Goal: Navigation & Orientation: Understand site structure

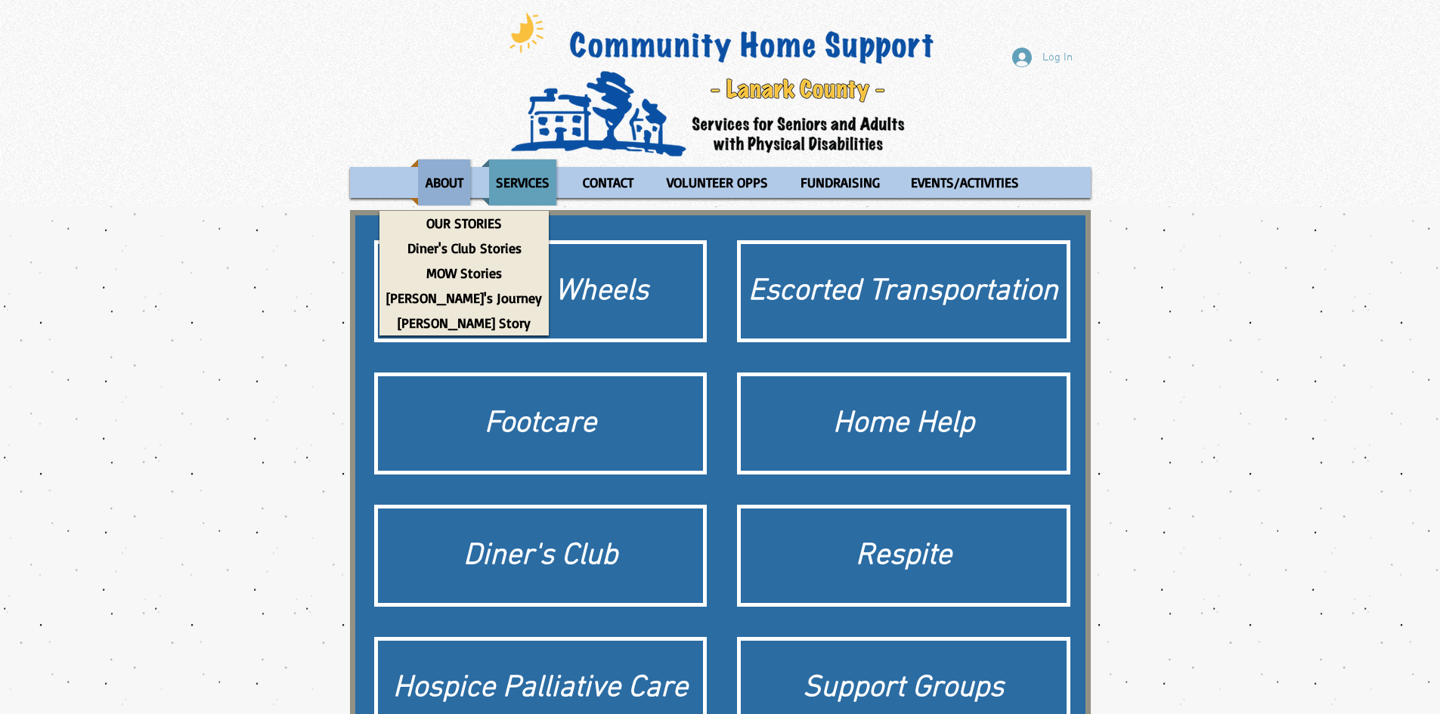
click at [473, 188] on div "Site" at bounding box center [443, 182] width 67 height 46
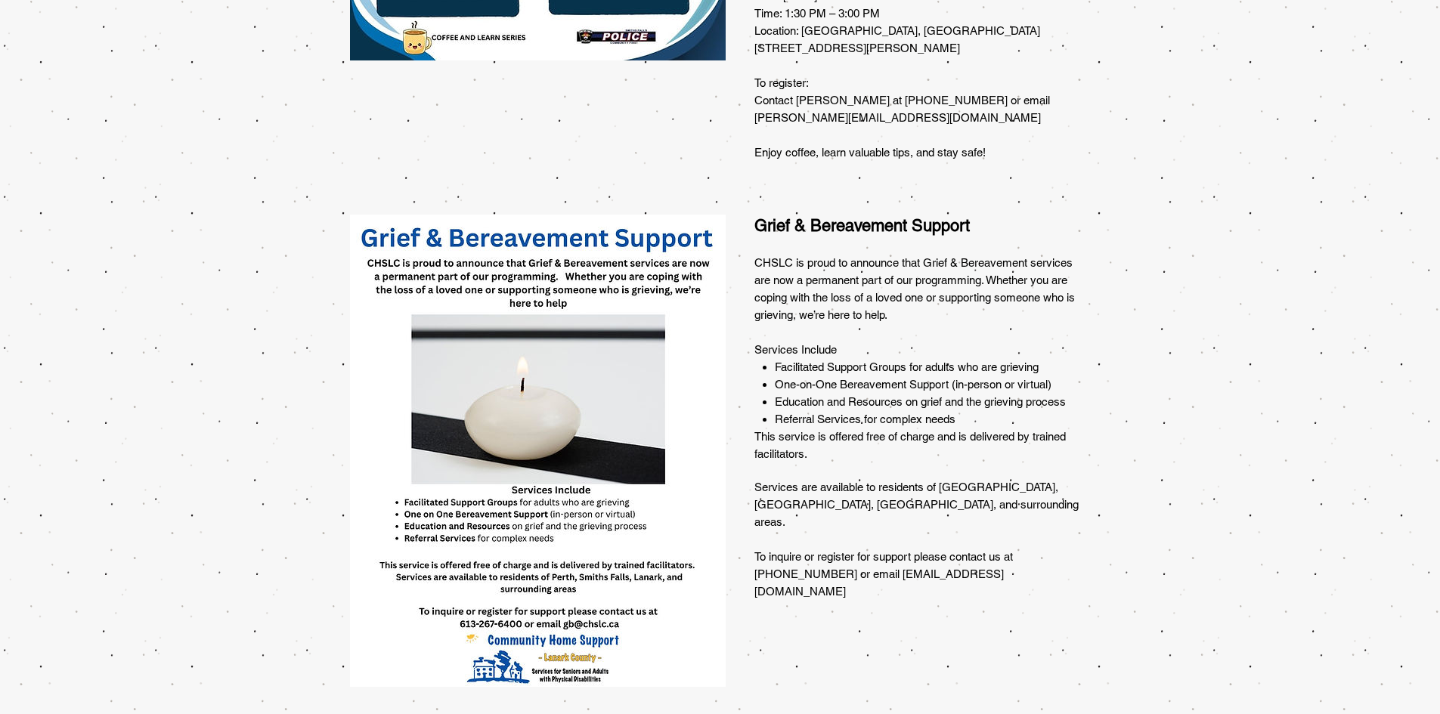
scroll to position [982, 0]
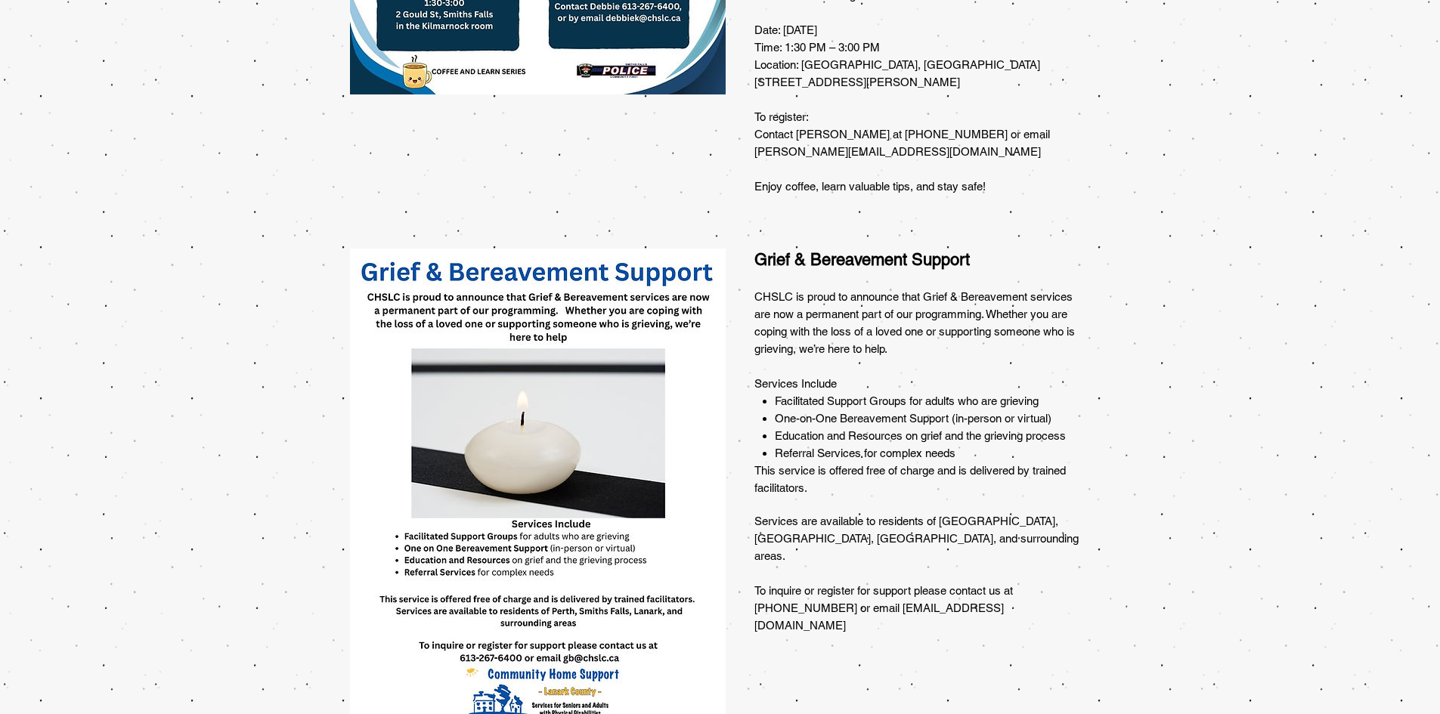
drag, startPoint x: 424, startPoint y: 306, endPoint x: 917, endPoint y: 381, distance: 499.1
click at [917, 394] on span "Facilitated Support Groups for adults who are grieving" at bounding box center [907, 400] width 264 height 13
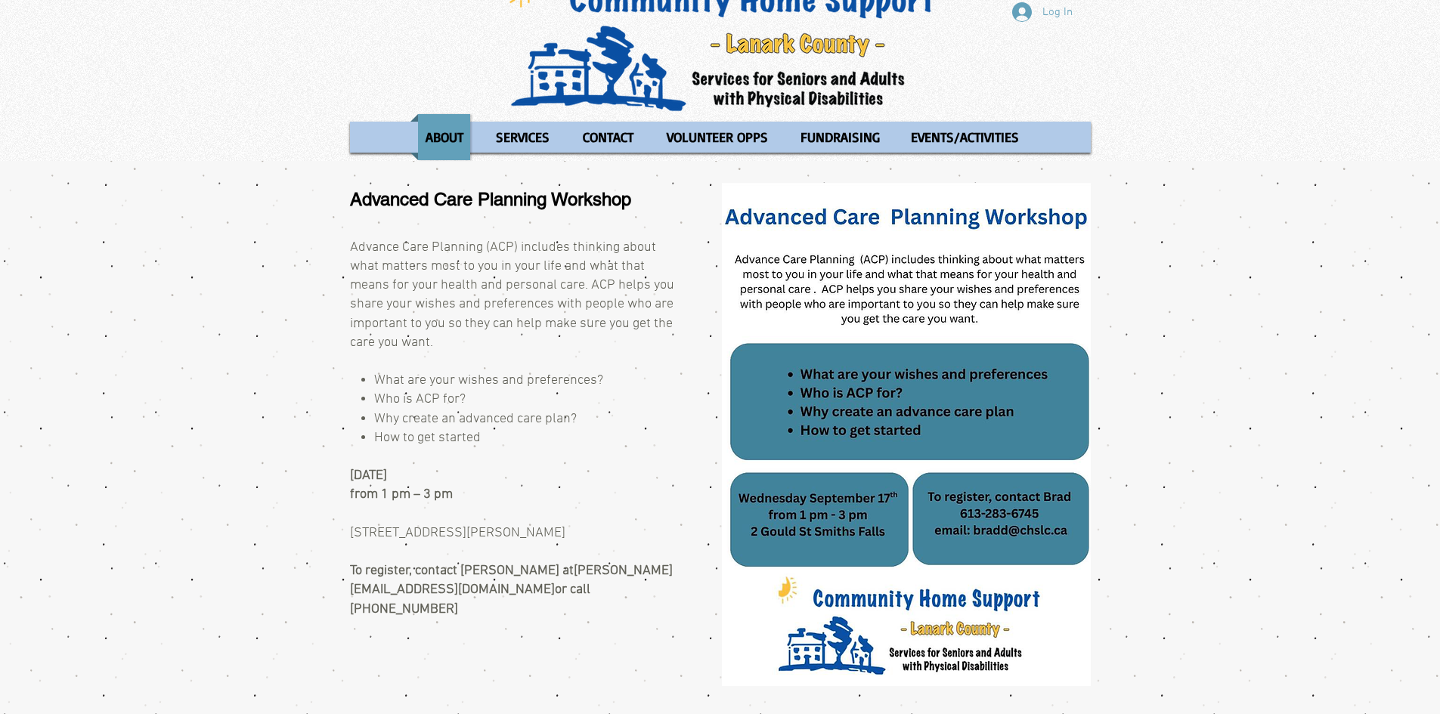
scroll to position [0, 0]
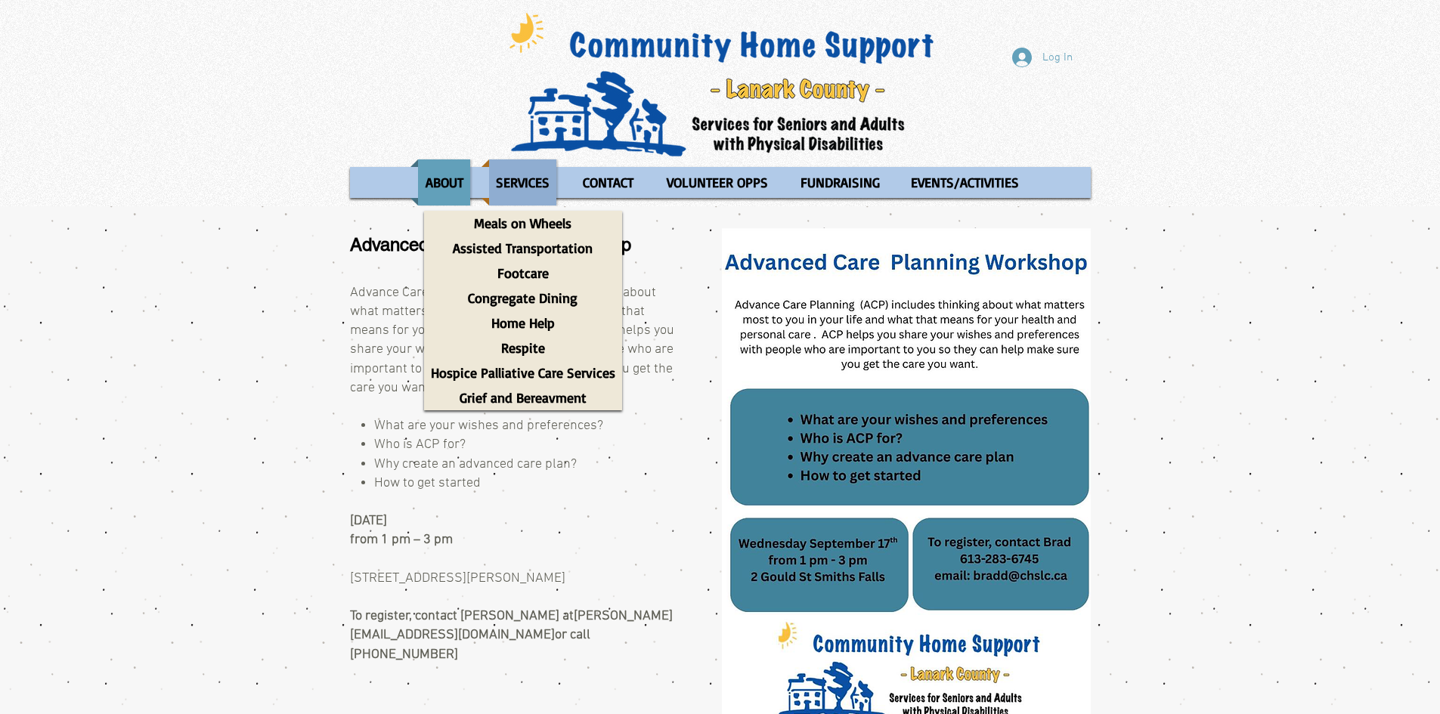
click at [505, 175] on p "SERVICES" at bounding box center [522, 182] width 67 height 46
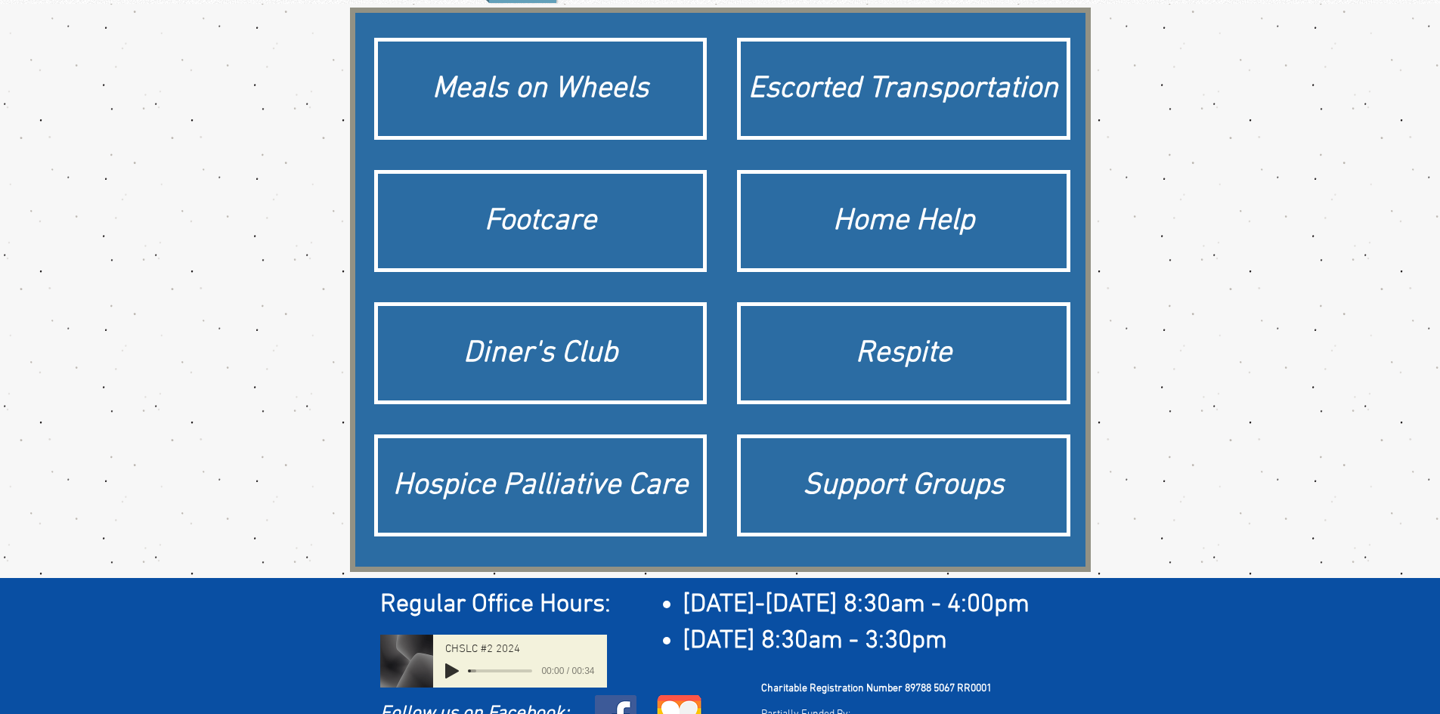
scroll to position [227, 0]
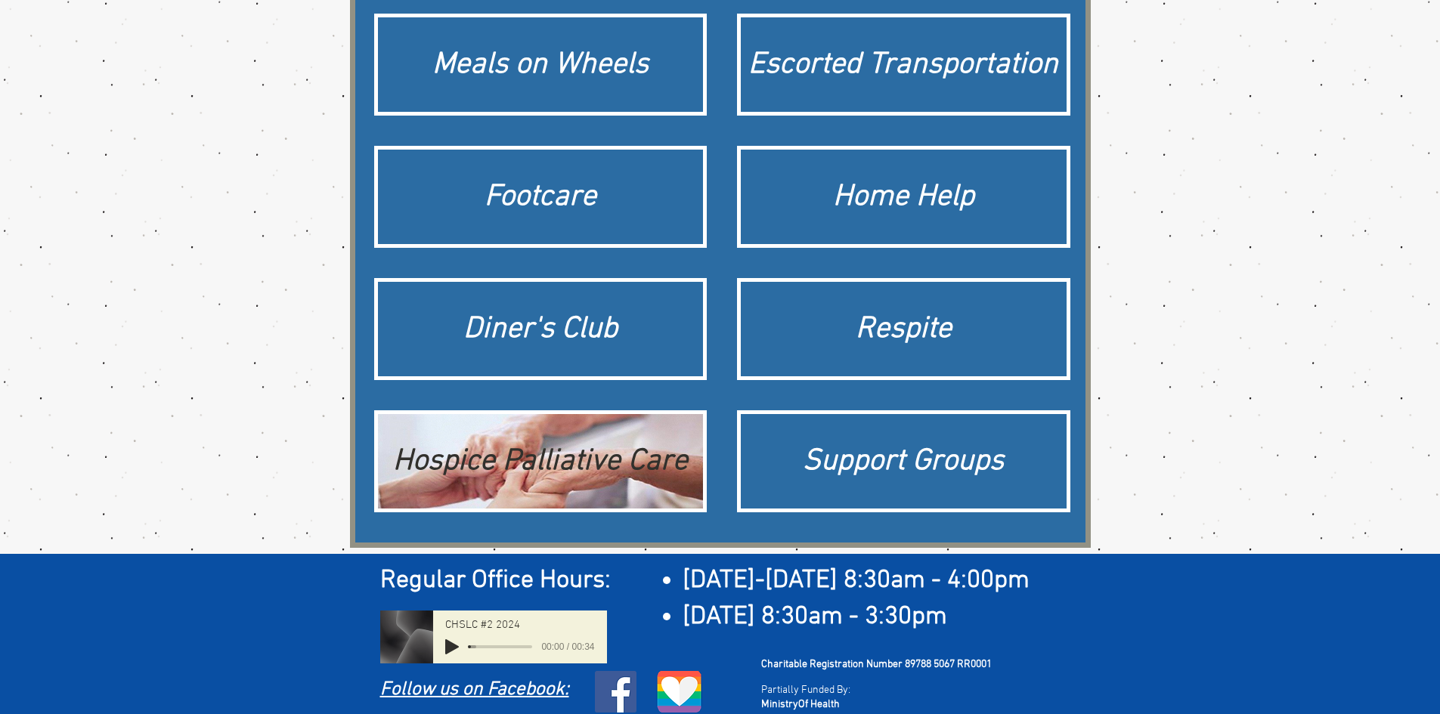
click at [551, 460] on div "Hospice Palliative Care" at bounding box center [540, 462] width 311 height 42
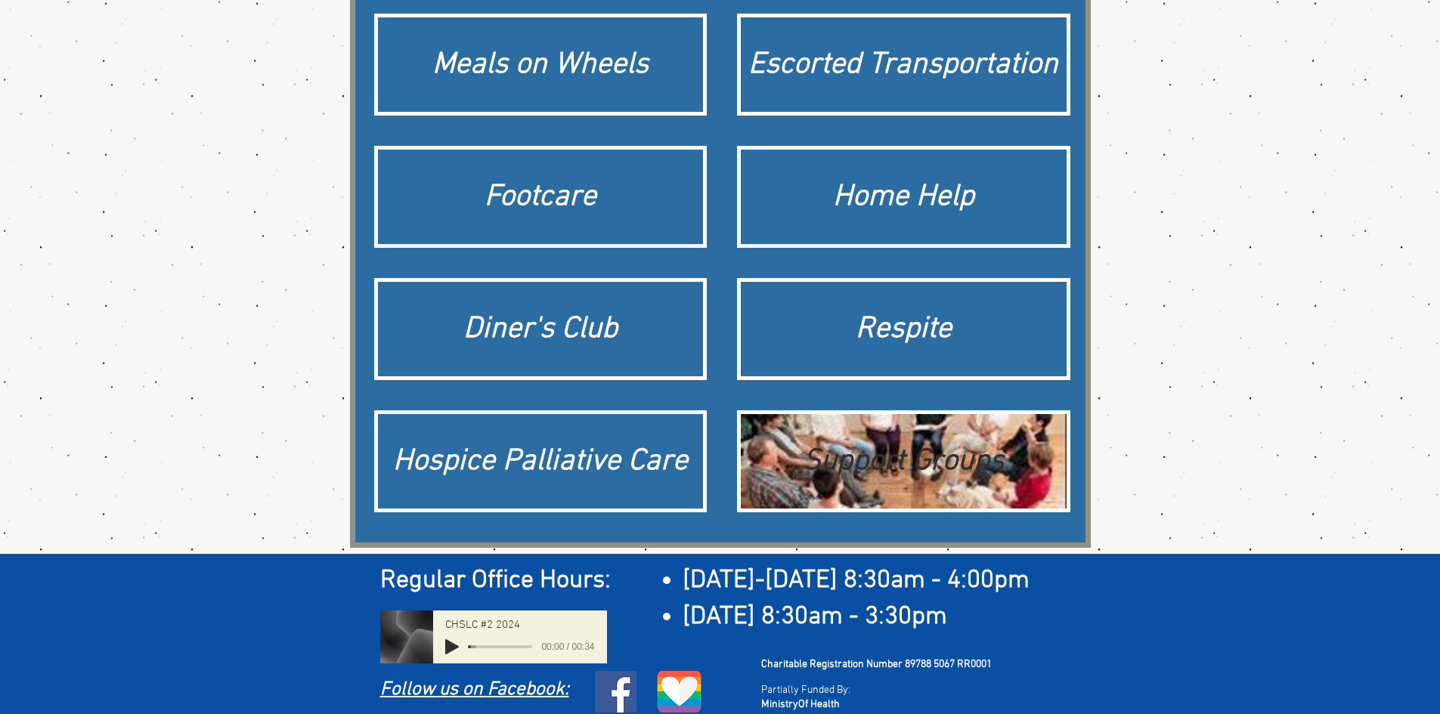
click at [809, 466] on div "Support Groups" at bounding box center [903, 462] width 311 height 42
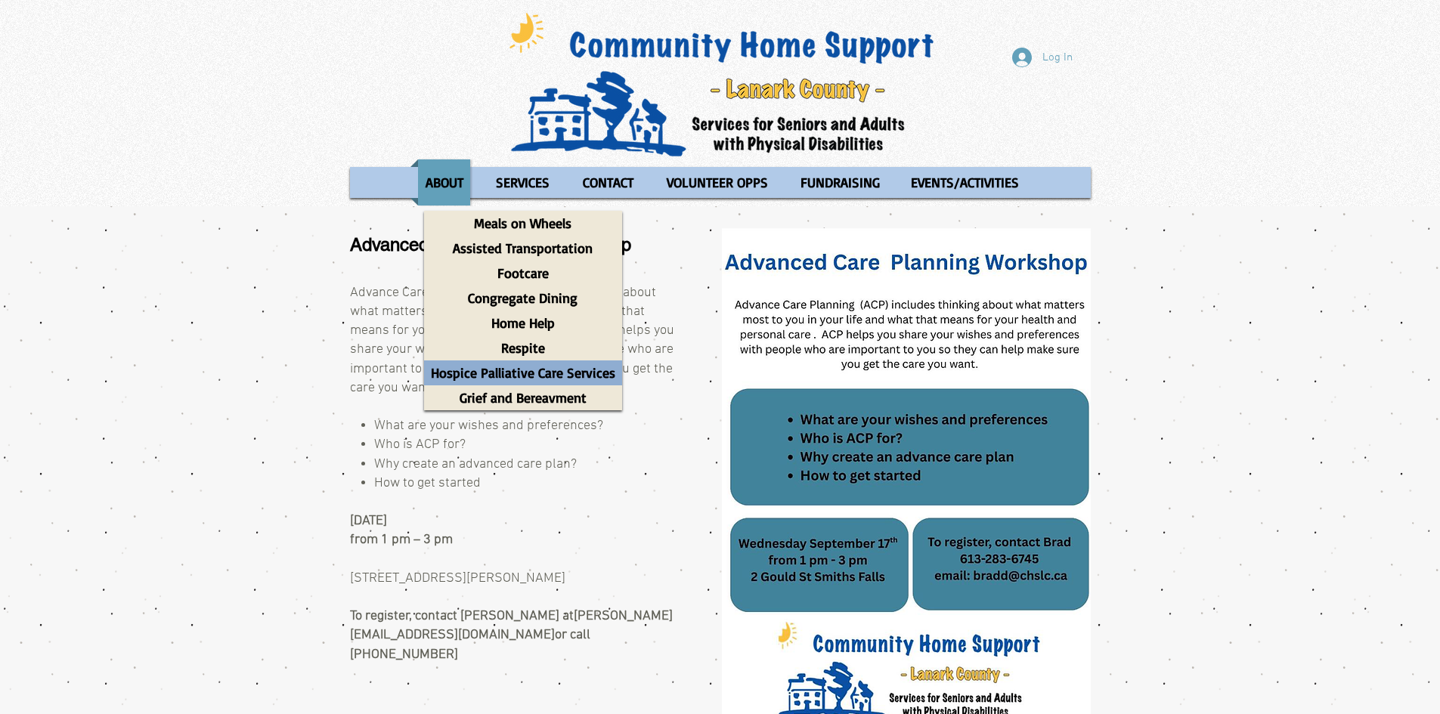
click at [546, 376] on p "Hospice Palliative Care Services" at bounding box center [523, 372] width 198 height 25
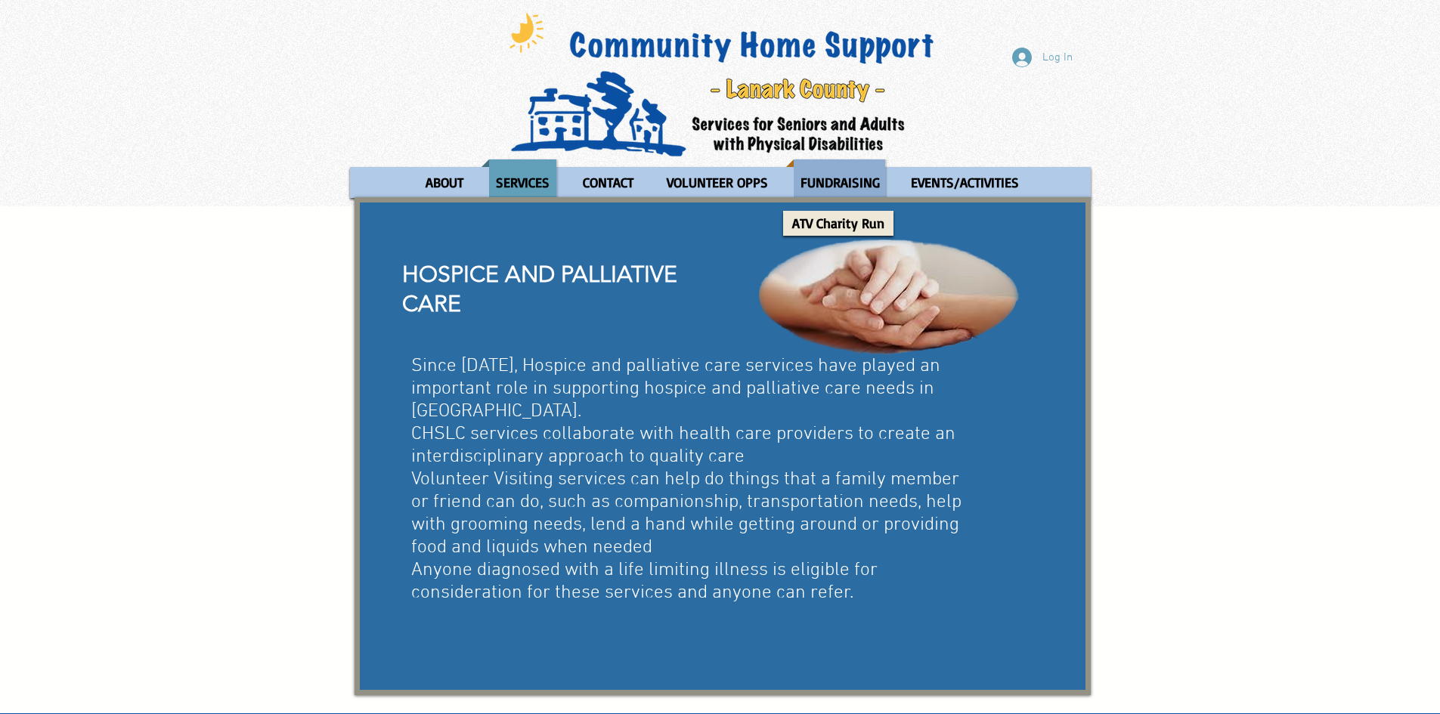
click at [856, 184] on p "FUNDRAISING" at bounding box center [839, 182] width 93 height 46
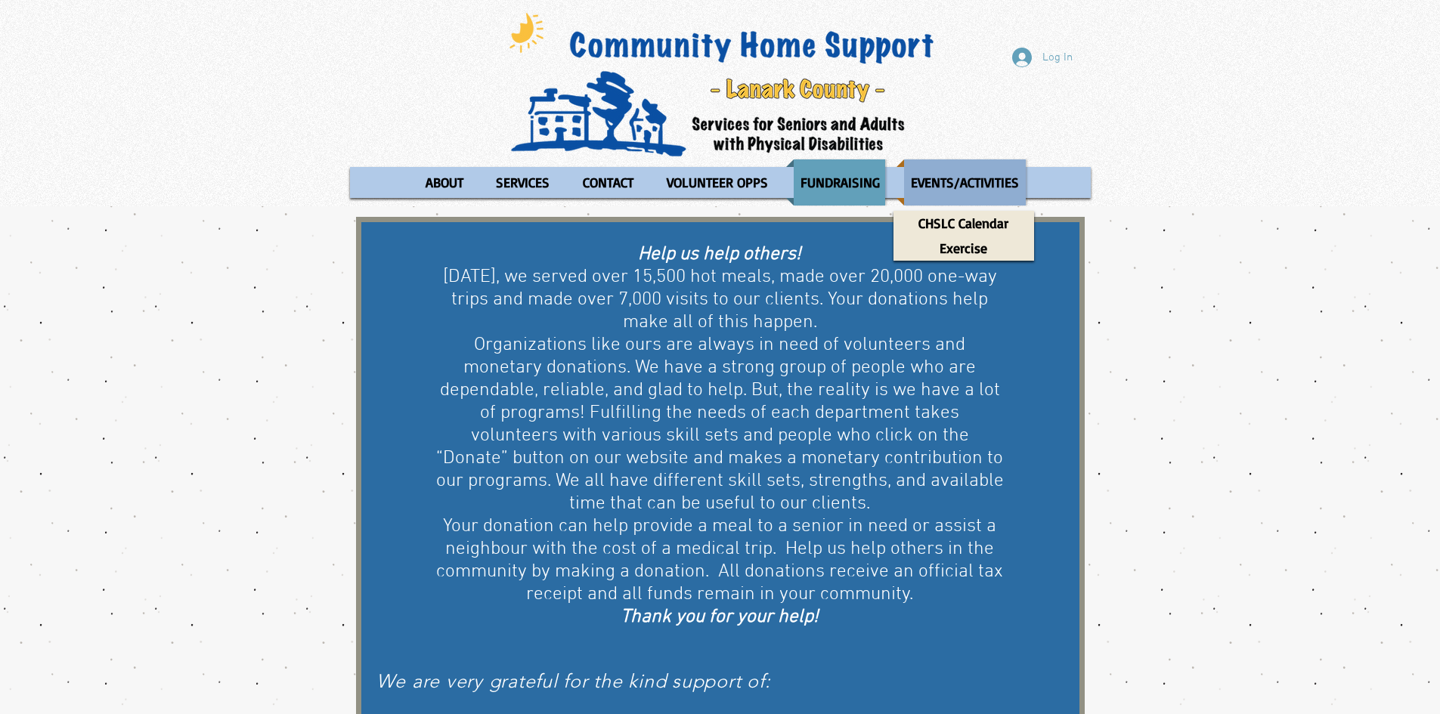
click at [946, 193] on p "EVENTS/ACTIVITIES" at bounding box center [965, 182] width 122 height 46
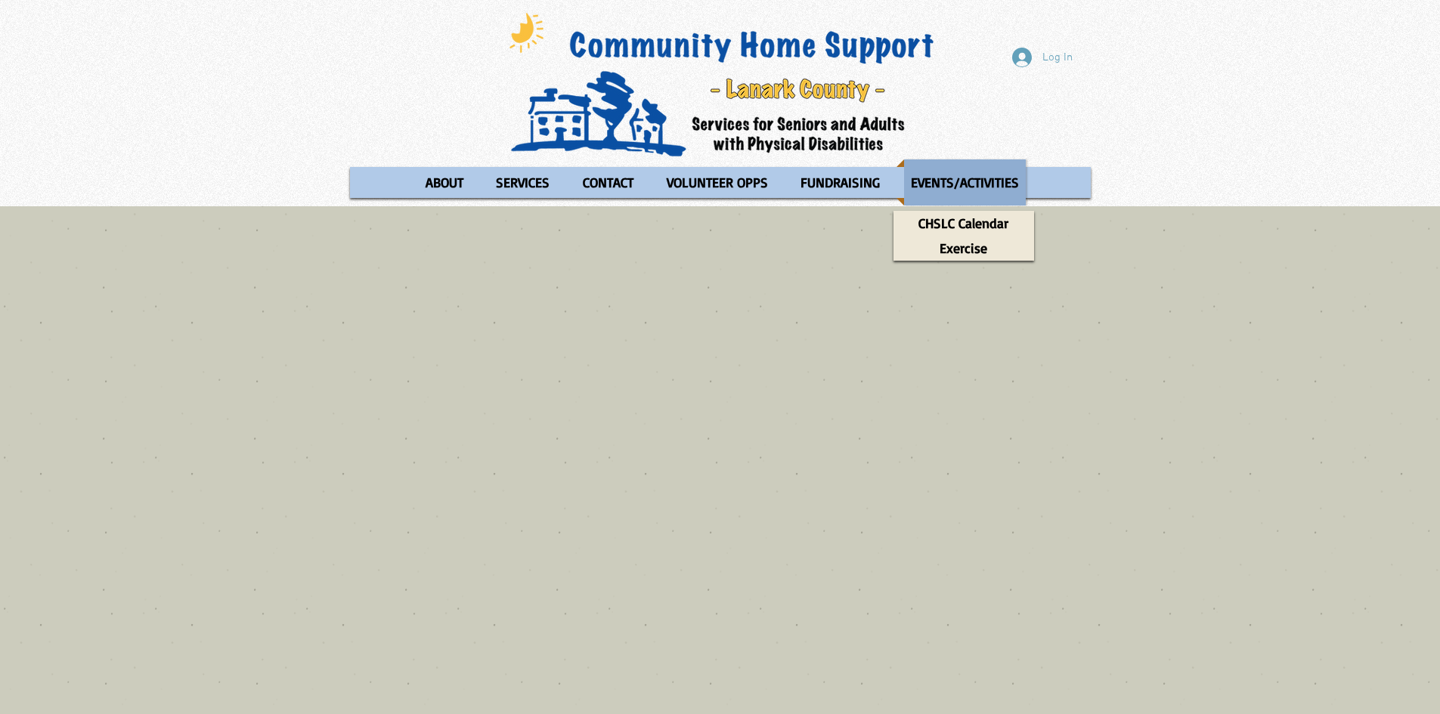
click at [935, 184] on p "EVENTS/ACTIVITIES" at bounding box center [965, 182] width 122 height 46
click at [961, 223] on p "CHSLC Calendar" at bounding box center [963, 223] width 104 height 25
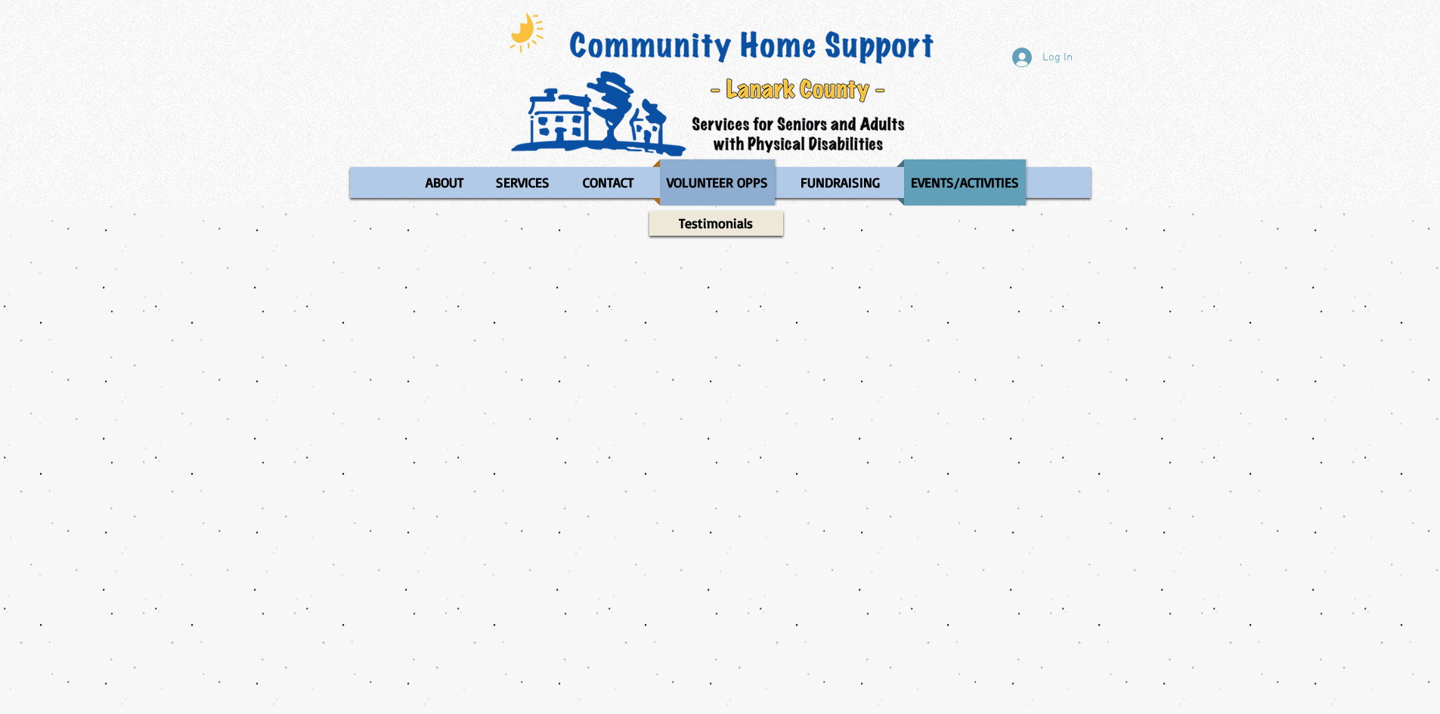
click at [737, 187] on p "VOLUNTEER OPPS" at bounding box center [717, 182] width 115 height 46
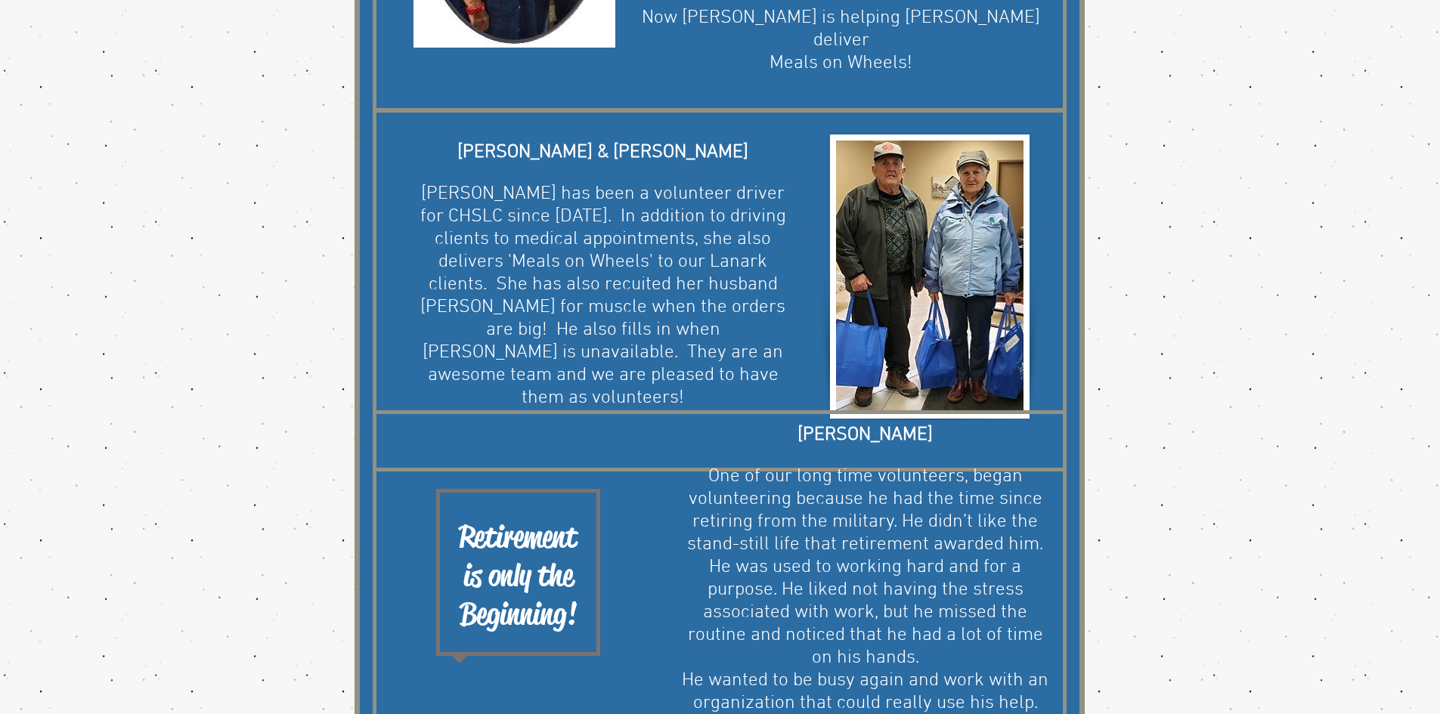
scroll to position [1134, 0]
